Goal: Obtain resource: Obtain resource

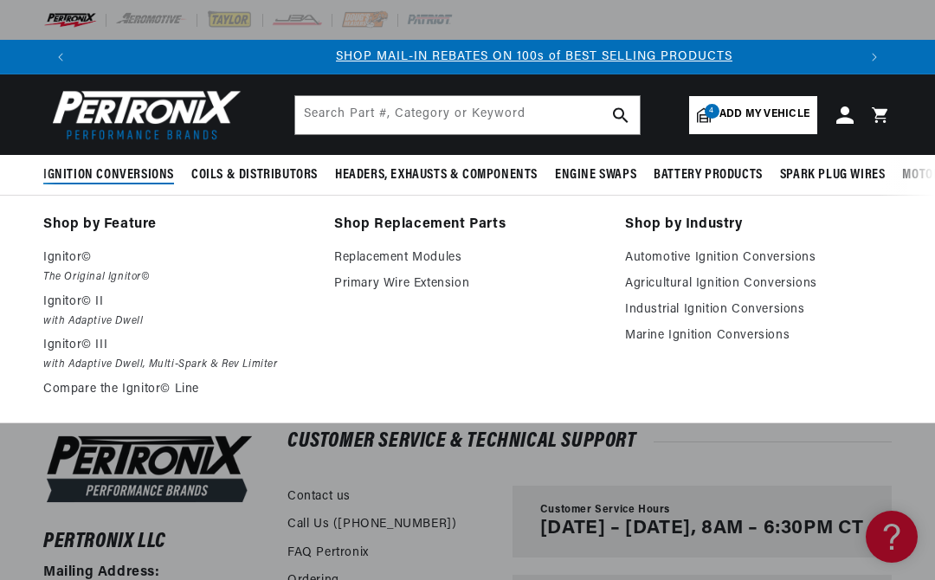
scroll to position [0, 779]
click at [76, 308] on p "Ignitor© II" at bounding box center [176, 302] width 267 height 21
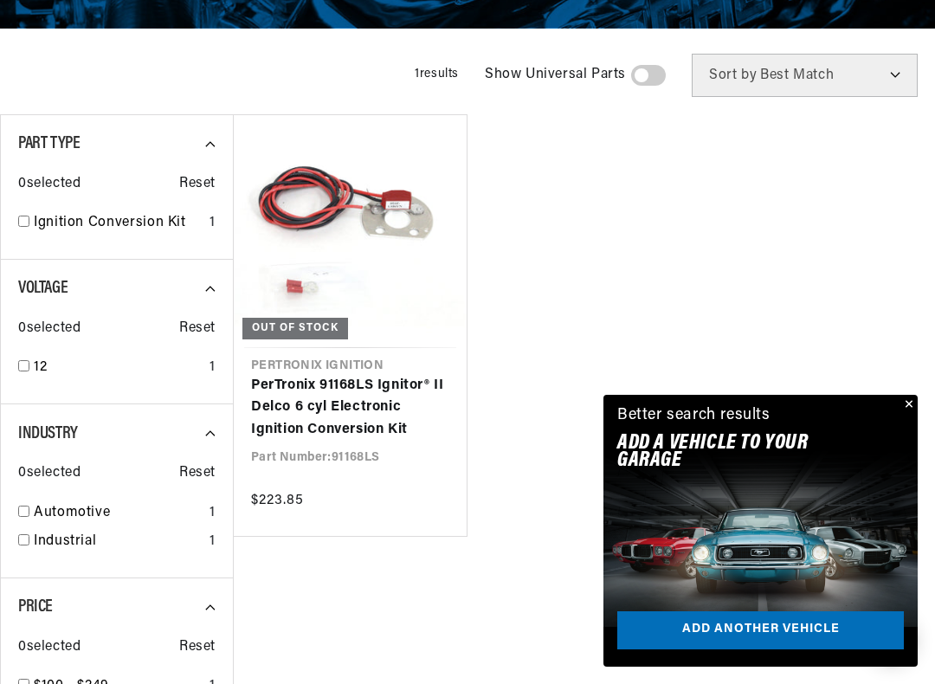
scroll to position [0, 779]
click at [338, 389] on link "PerTronix 91168LS Ignitor® II Delco 6 cyl Electronic Ignition Conversion Kit" at bounding box center [350, 408] width 198 height 67
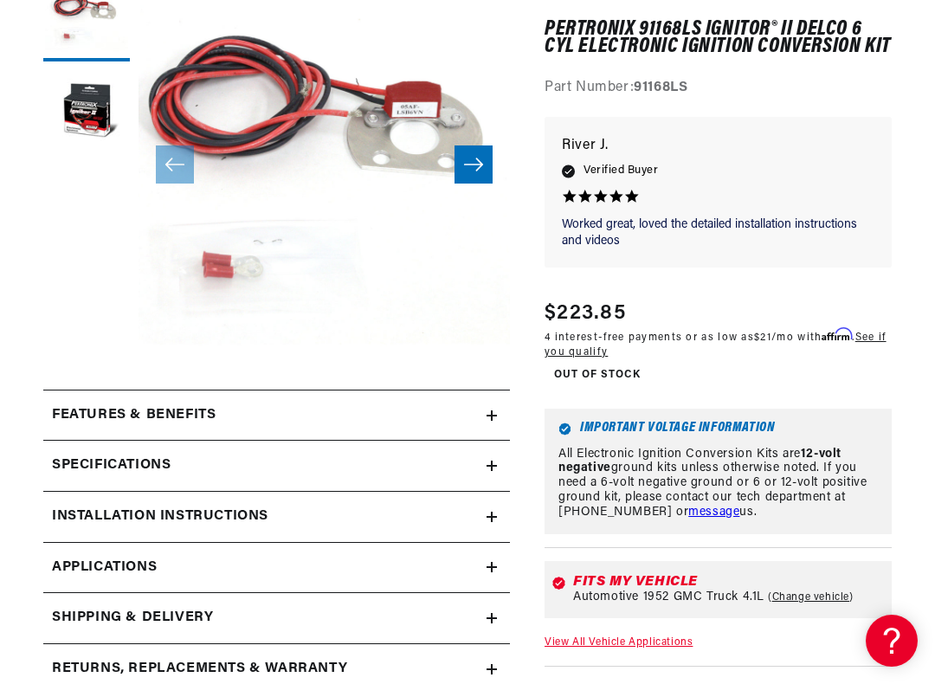
click at [231, 506] on h2 "Installation instructions" at bounding box center [160, 516] width 216 height 22
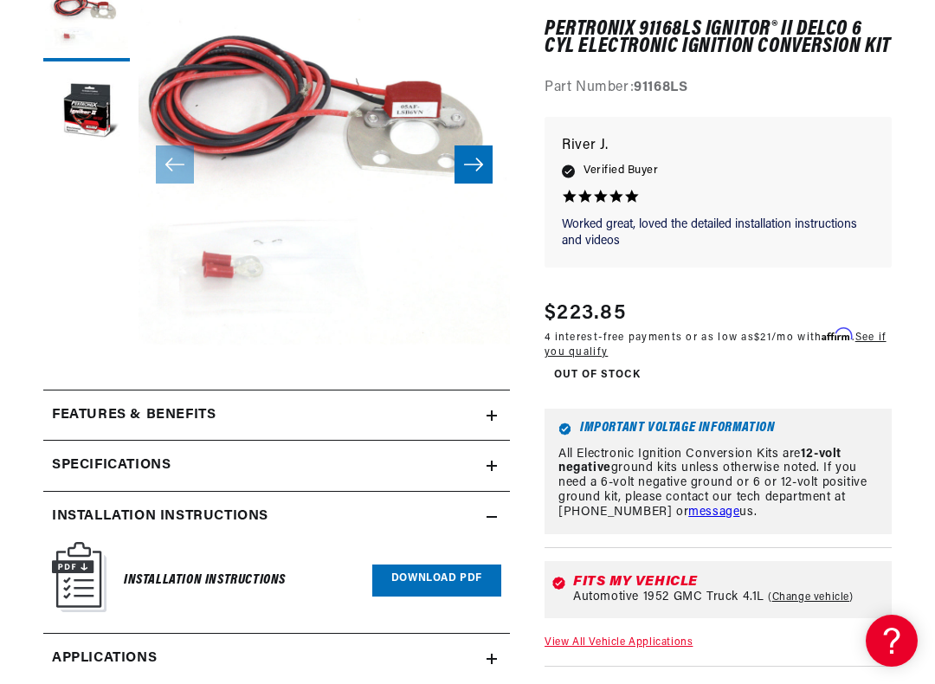
scroll to position [0, 1558]
click at [427, 571] on link "Download PDF" at bounding box center [436, 580] width 129 height 32
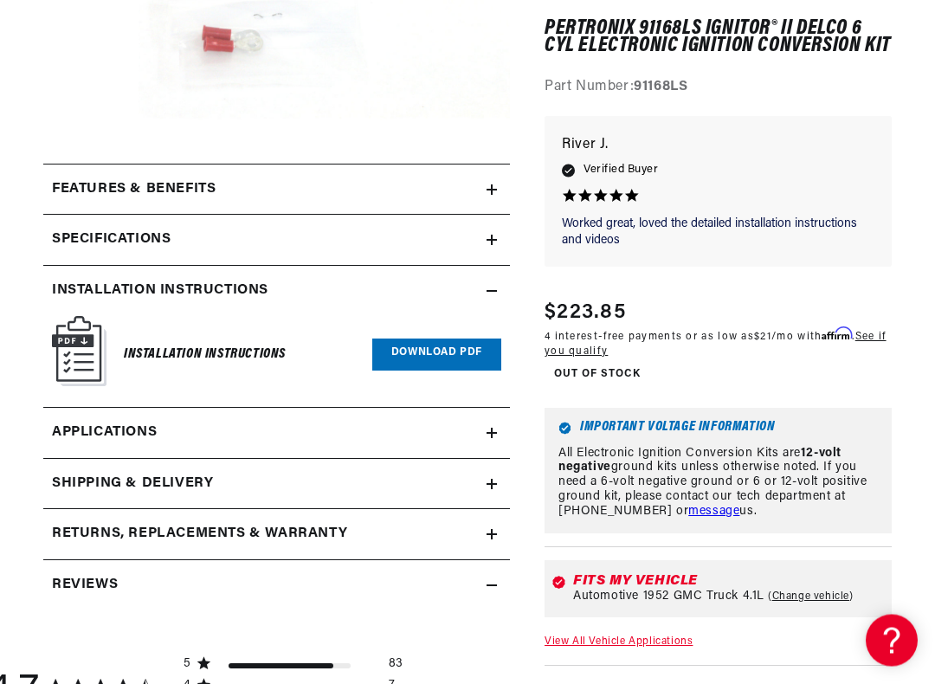
scroll to position [511, 0]
click at [147, 429] on span "Applications" at bounding box center [104, 432] width 105 height 22
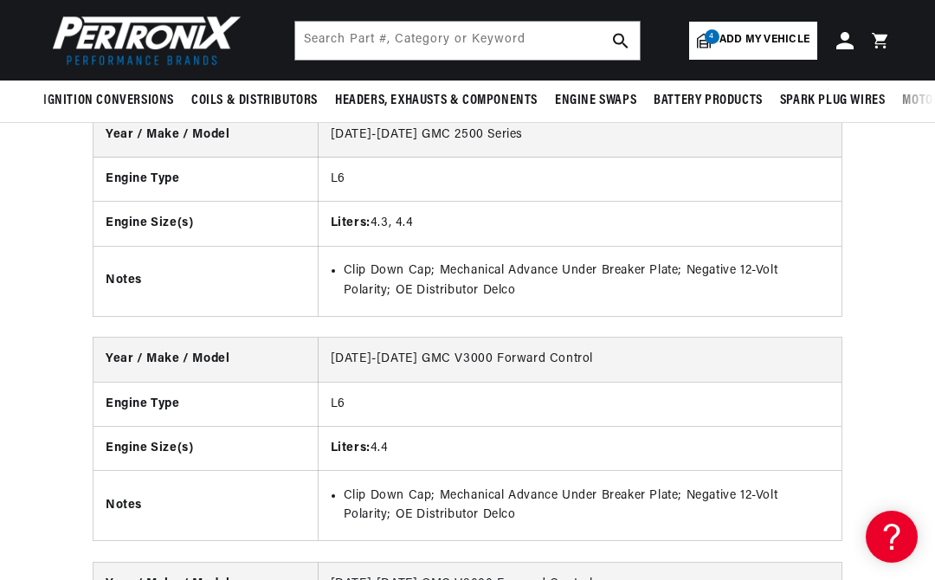
scroll to position [8942, 0]
click at [807, 427] on td "L6" at bounding box center [580, 404] width 524 height 44
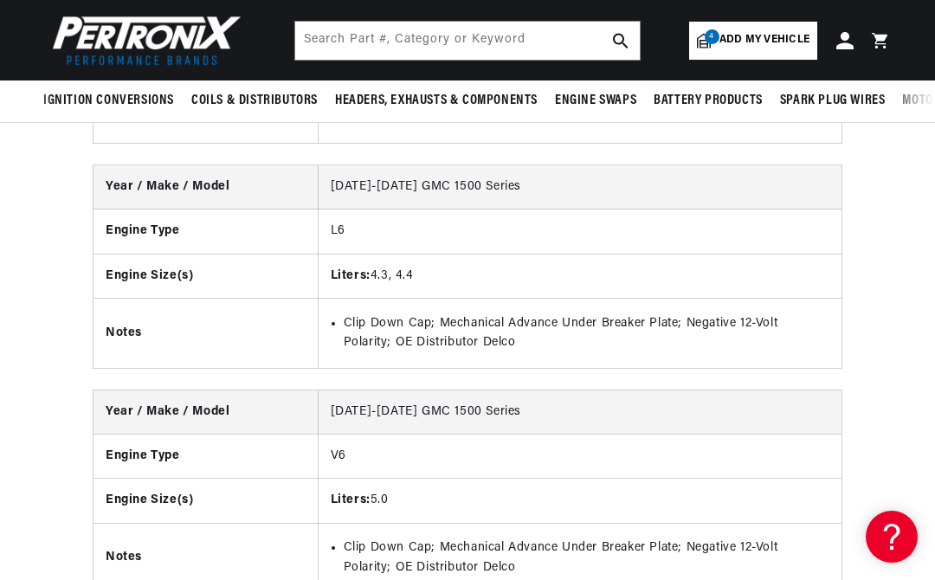
scroll to position [8128, 0]
